Goal: Navigation & Orientation: Find specific page/section

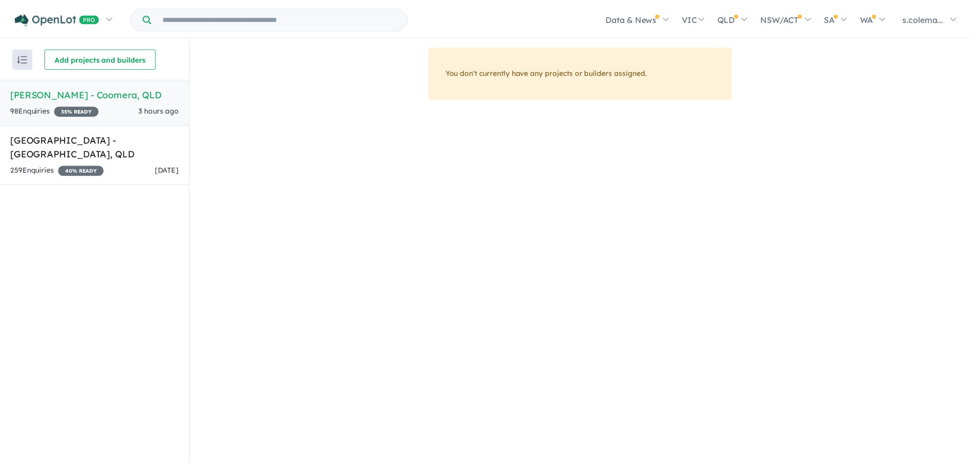
scroll to position [2, 0]
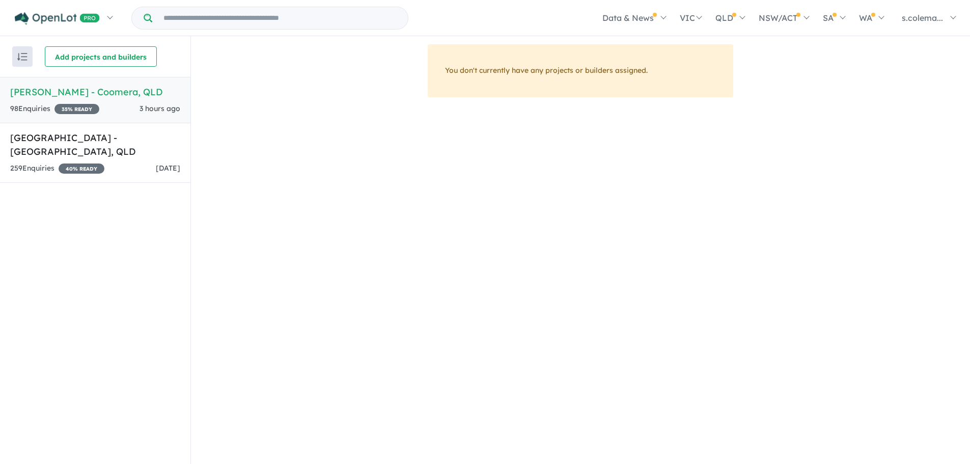
click at [114, 95] on h5 "[PERSON_NAME] - Coomera , [GEOGRAPHIC_DATA]" at bounding box center [95, 92] width 170 height 14
click at [19, 137] on h5 "[GEOGRAPHIC_DATA] - [GEOGRAPHIC_DATA] , [GEOGRAPHIC_DATA]" at bounding box center [95, 146] width 170 height 28
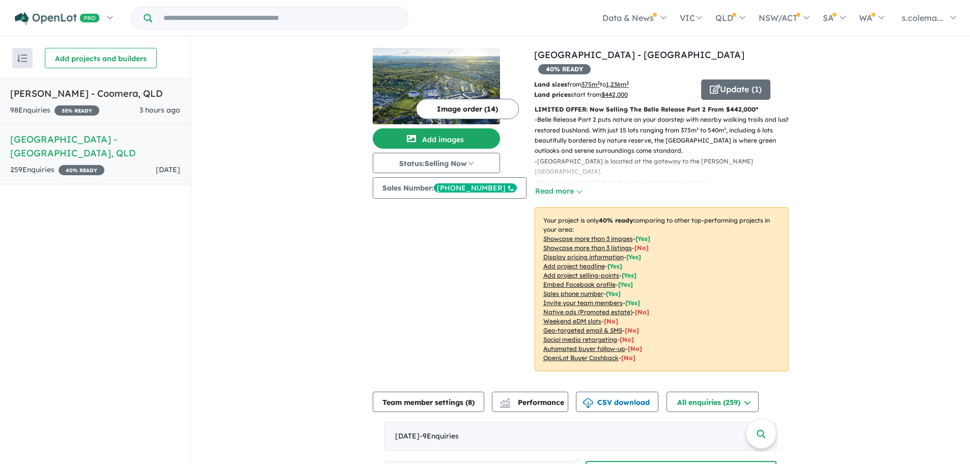
click at [37, 97] on h5 "[PERSON_NAME] - Coomera , [GEOGRAPHIC_DATA]" at bounding box center [95, 94] width 170 height 14
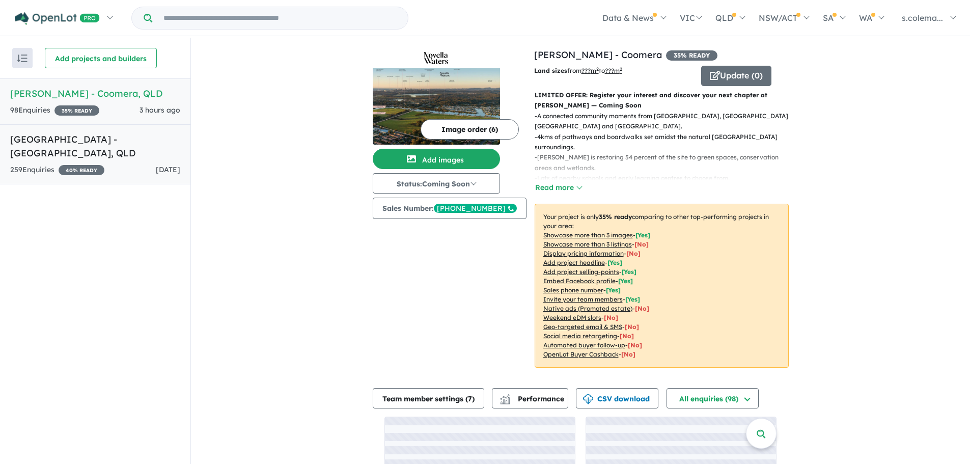
click at [28, 141] on h5 "[GEOGRAPHIC_DATA] - [GEOGRAPHIC_DATA] , [GEOGRAPHIC_DATA]" at bounding box center [95, 146] width 170 height 28
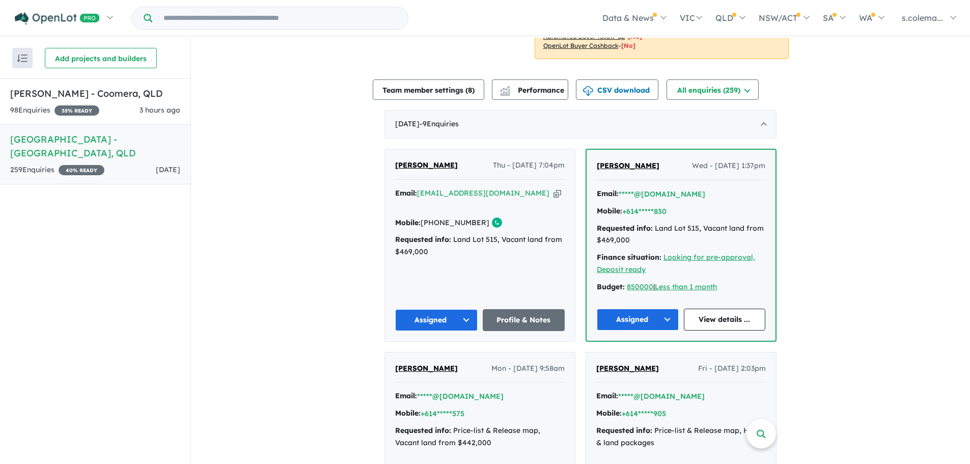
scroll to position [321, 0]
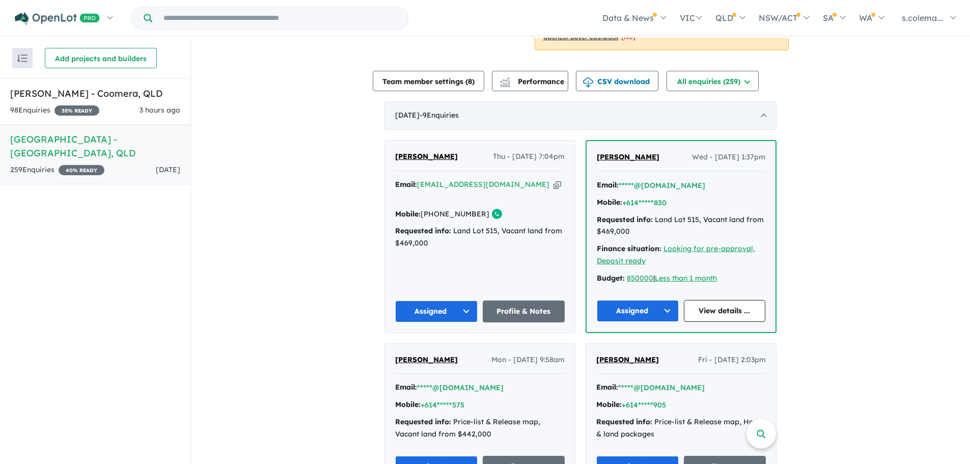
click at [764, 101] on div "[DATE] - 9 Enquir ies ( 0 unread)" at bounding box center [581, 115] width 392 height 29
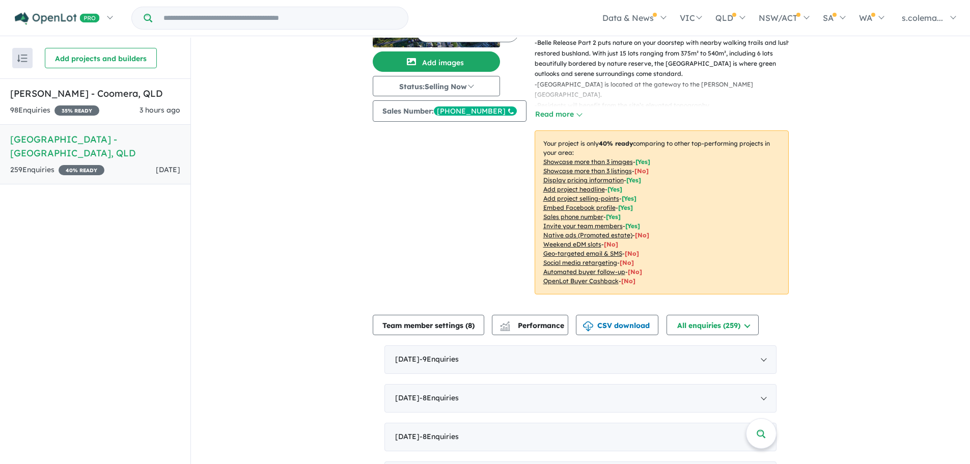
scroll to position [0, 0]
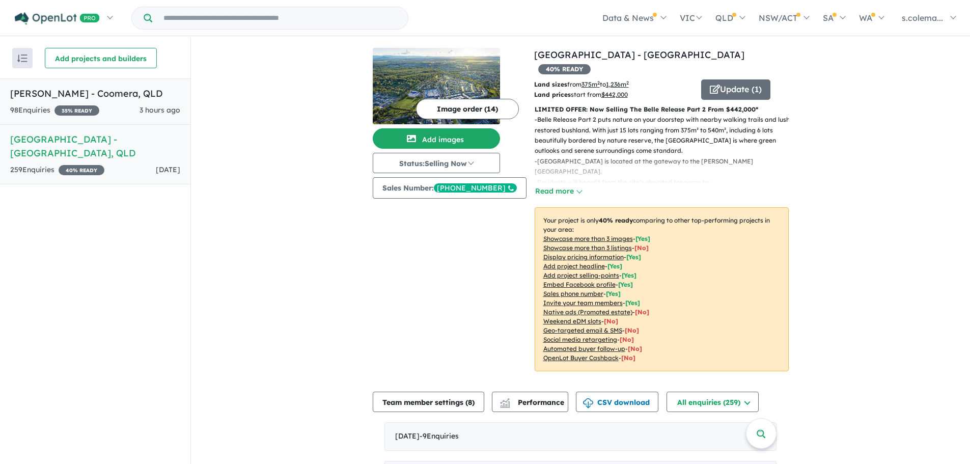
click at [21, 90] on h5 "[PERSON_NAME] - Coomera , [GEOGRAPHIC_DATA]" at bounding box center [95, 94] width 170 height 14
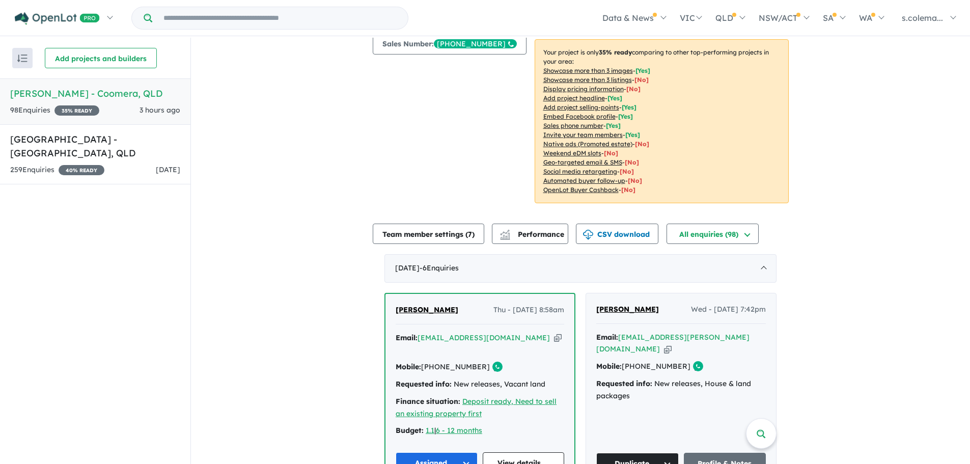
scroll to position [171, 0]
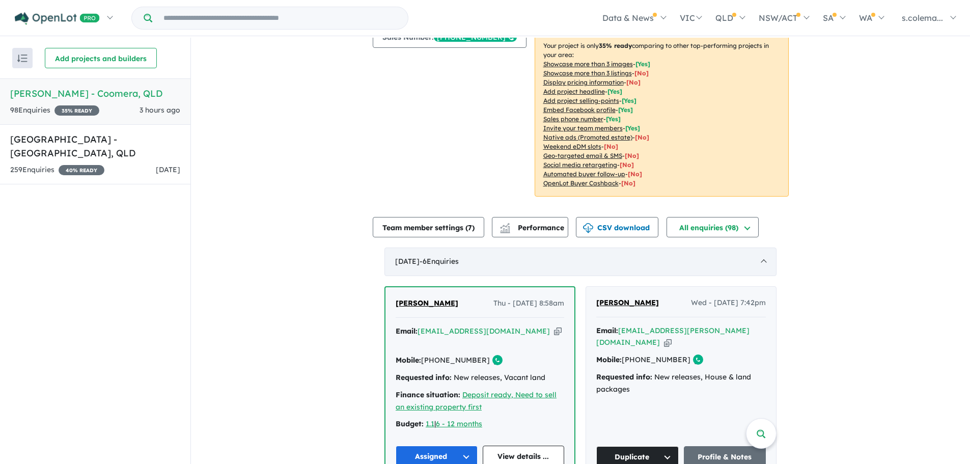
click at [753, 254] on div "[DATE] - 6 Enquir ies ( 0 unread)" at bounding box center [581, 262] width 392 height 29
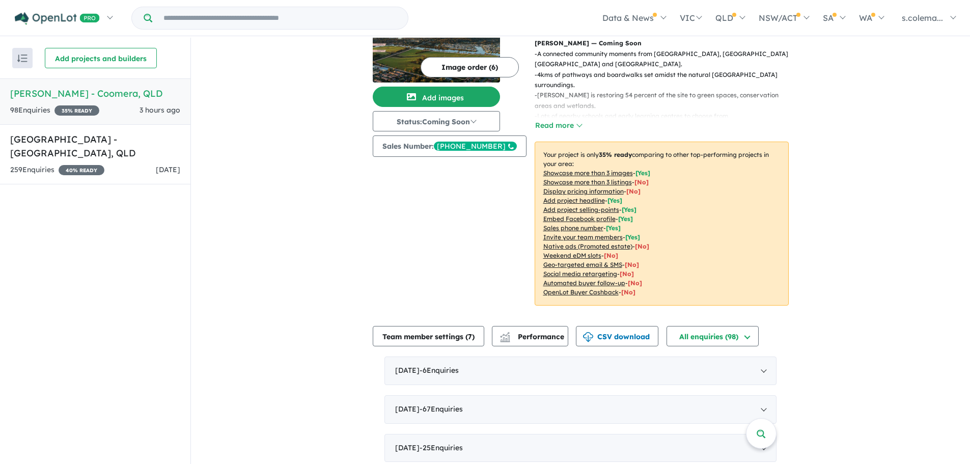
scroll to position [2, 0]
